Goal: Task Accomplishment & Management: Manage account settings

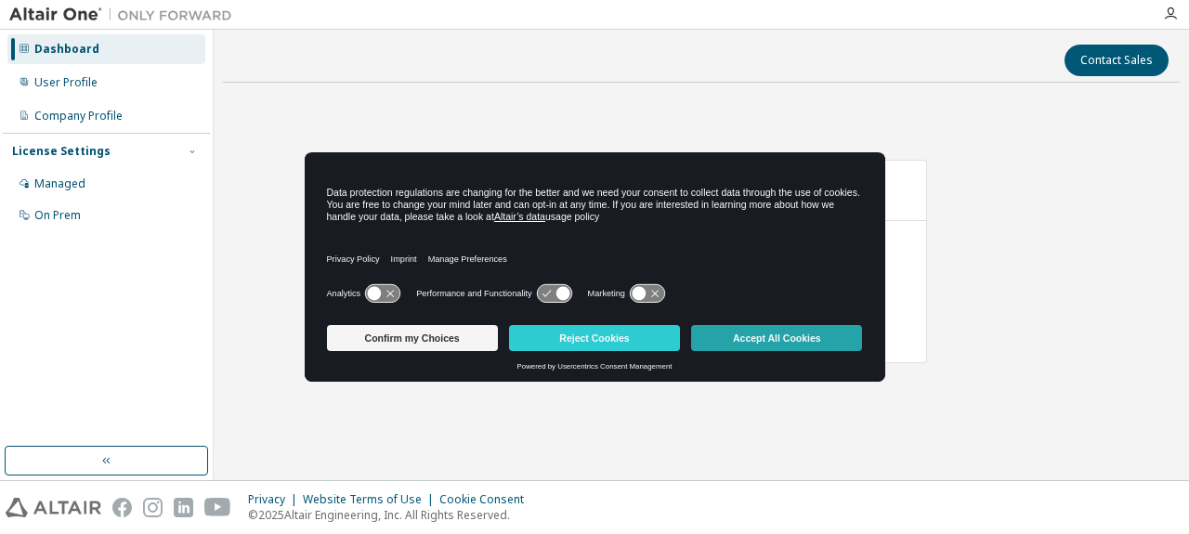
click at [770, 334] on button "Accept All Cookies" at bounding box center [776, 338] width 171 height 26
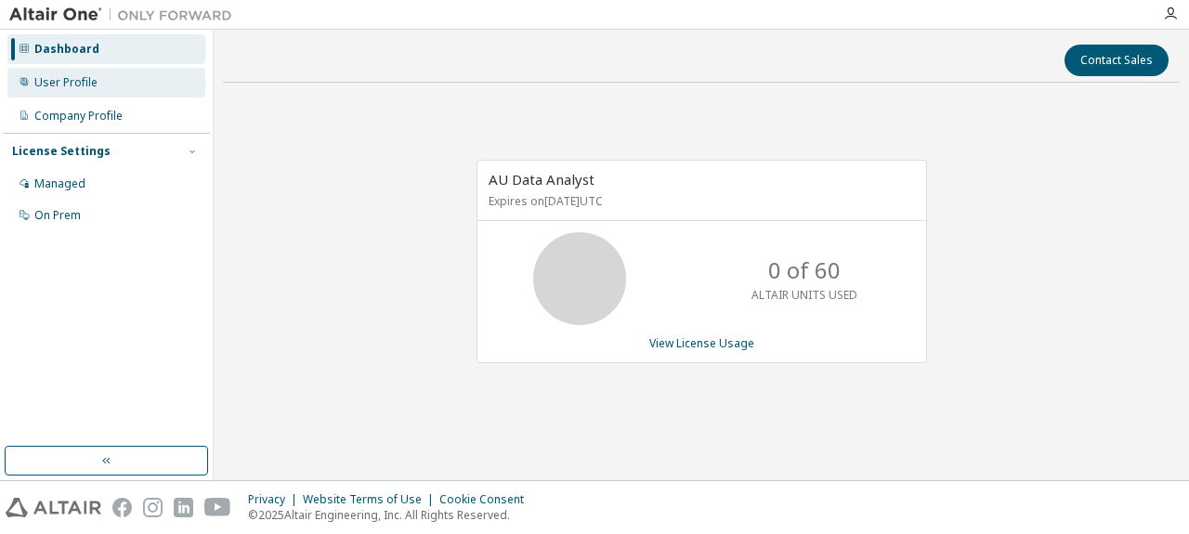
click at [57, 84] on div "User Profile" at bounding box center [65, 82] width 63 height 15
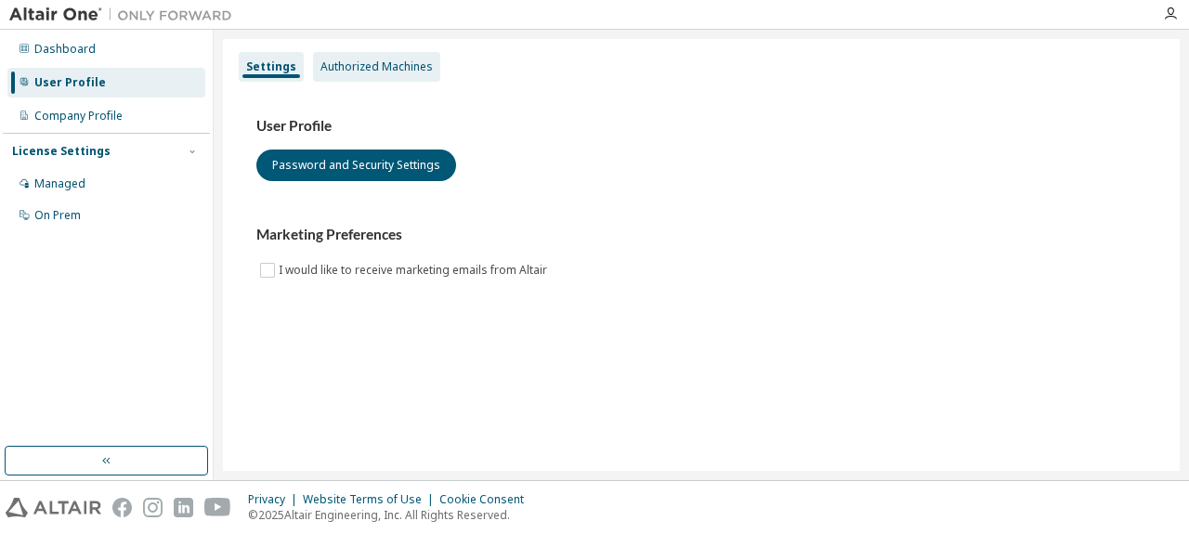
click at [367, 63] on div "Authorized Machines" at bounding box center [376, 66] width 112 height 15
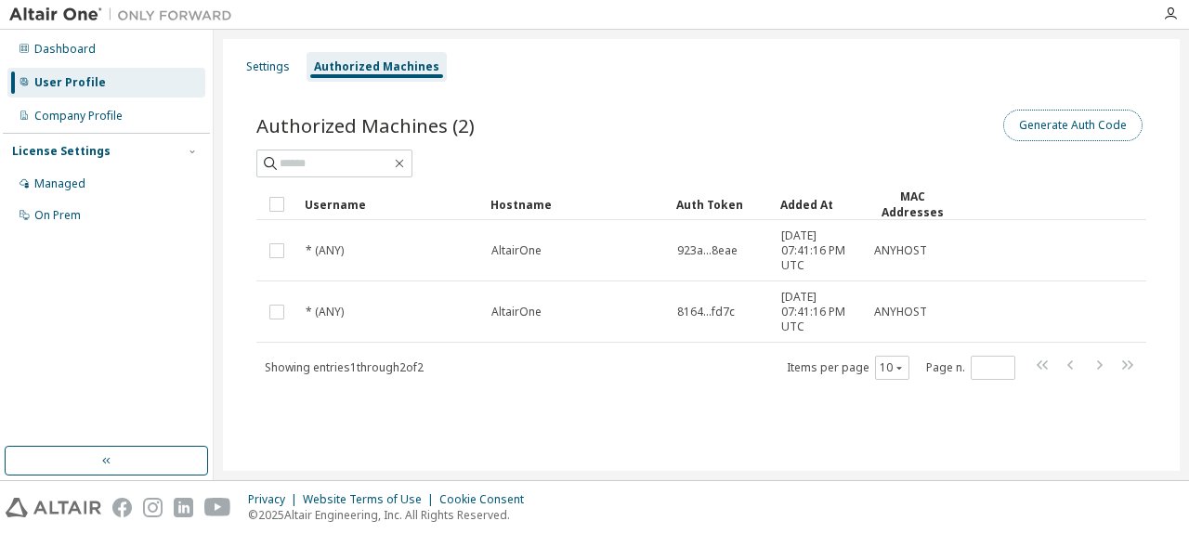
click at [1067, 130] on button "Generate Auth Code" at bounding box center [1072, 126] width 139 height 32
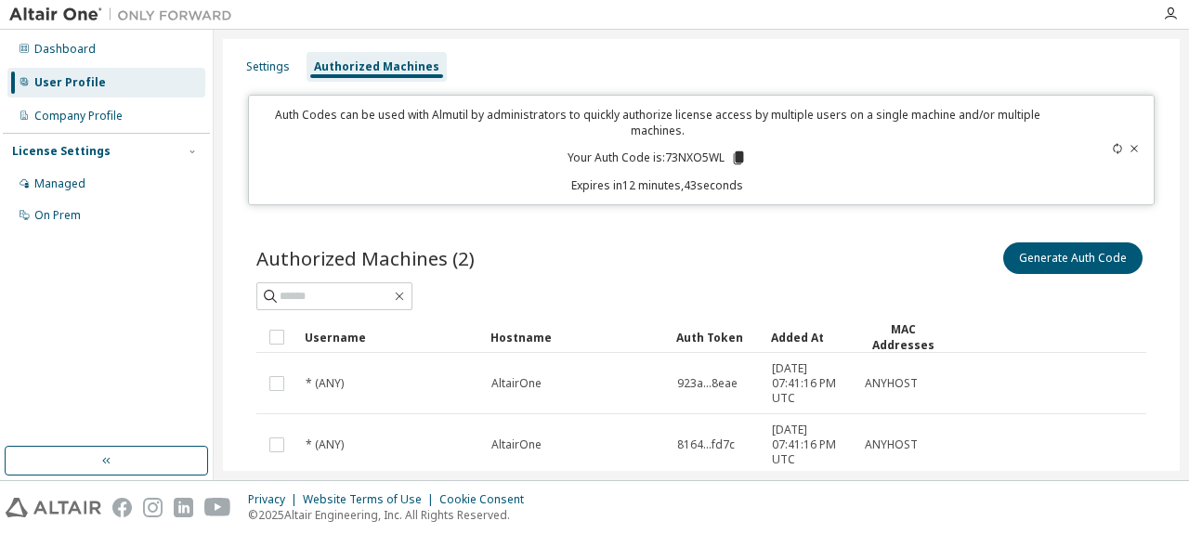
click at [734, 157] on icon at bounding box center [739, 157] width 10 height 13
